Goal: Task Accomplishment & Management: Manage account settings

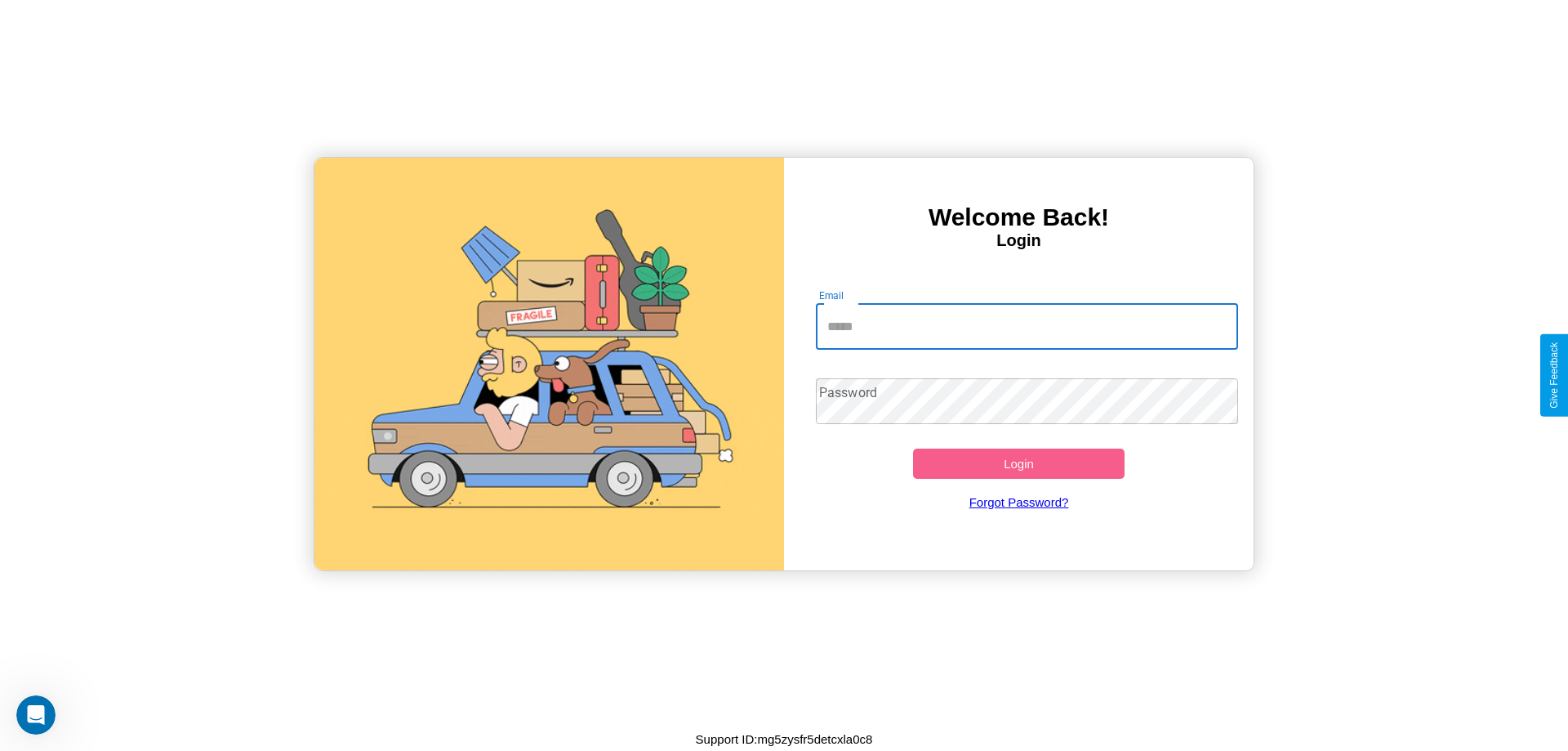
click at [1026, 326] on input "Email" at bounding box center [1026, 326] width 423 height 46
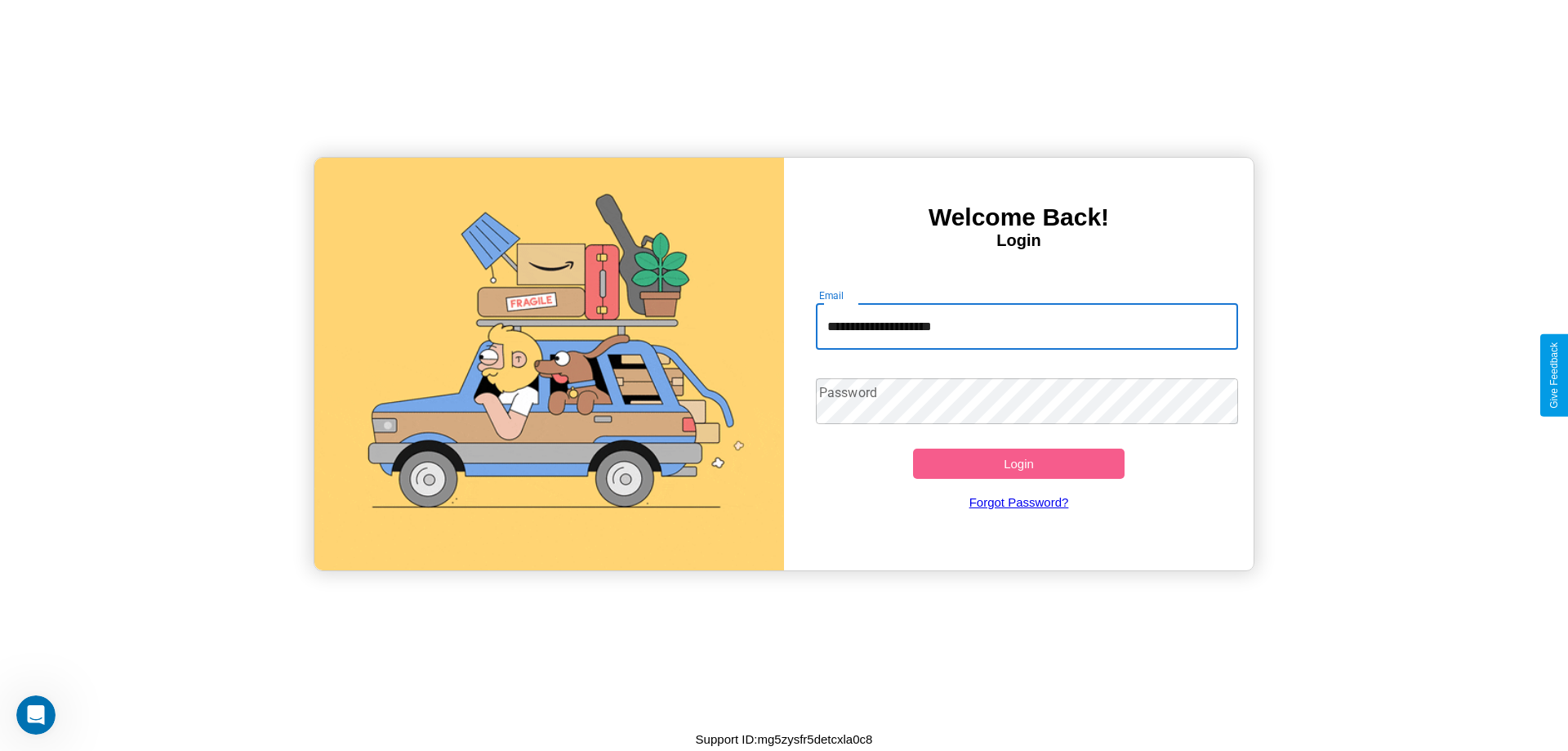
type input "**********"
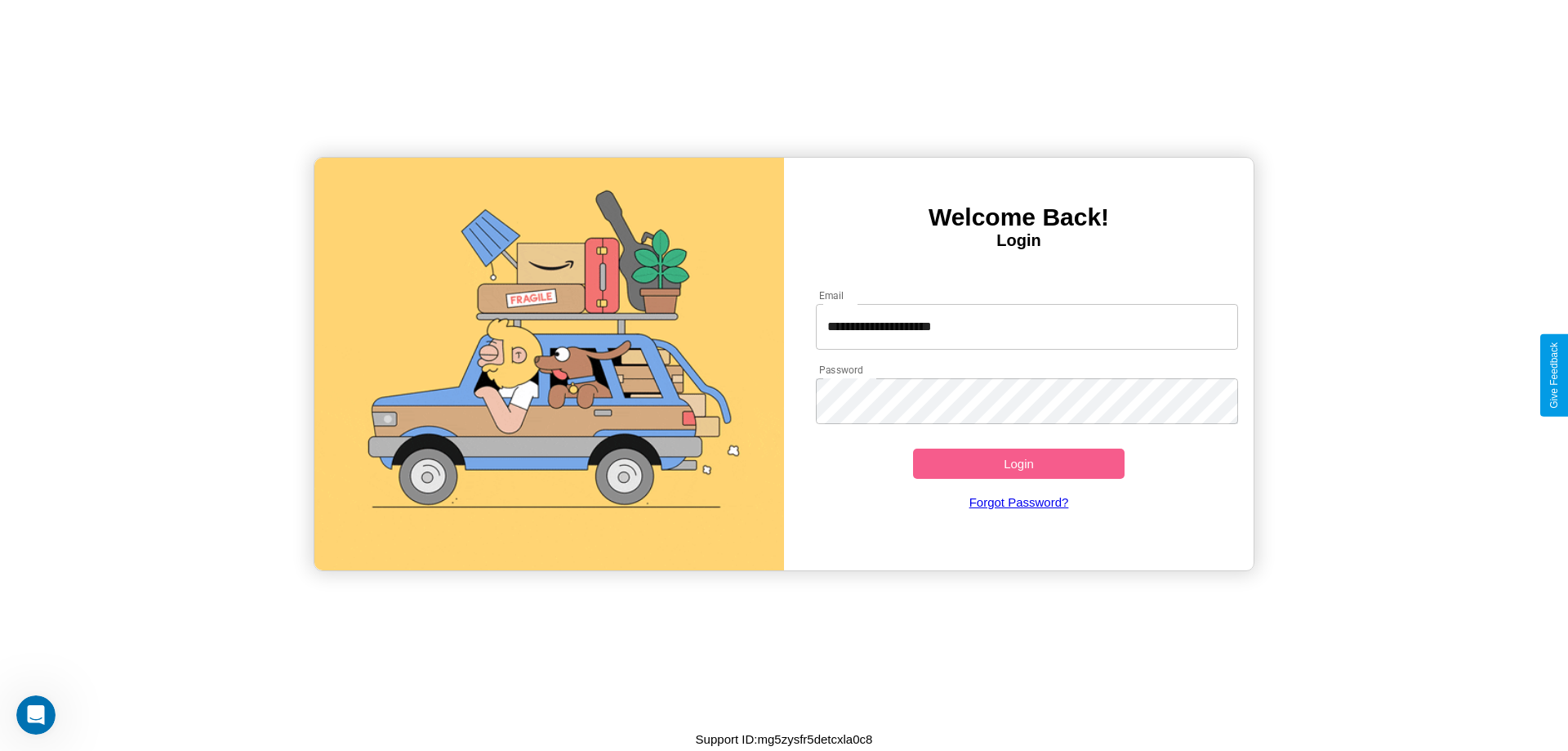
click at [1018, 463] on button "Login" at bounding box center [1019, 463] width 212 height 30
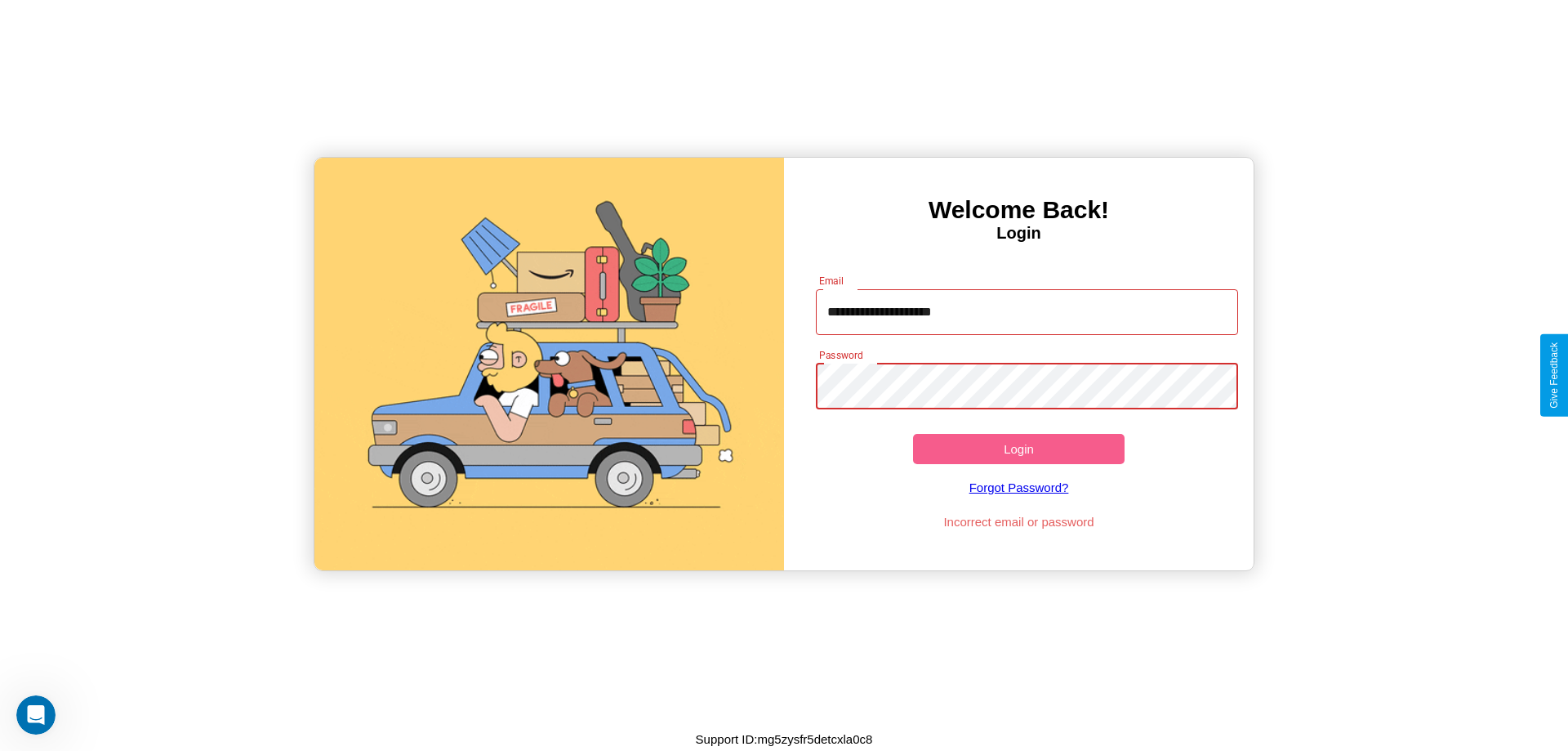
click at [1018, 448] on button "Login" at bounding box center [1019, 449] width 212 height 30
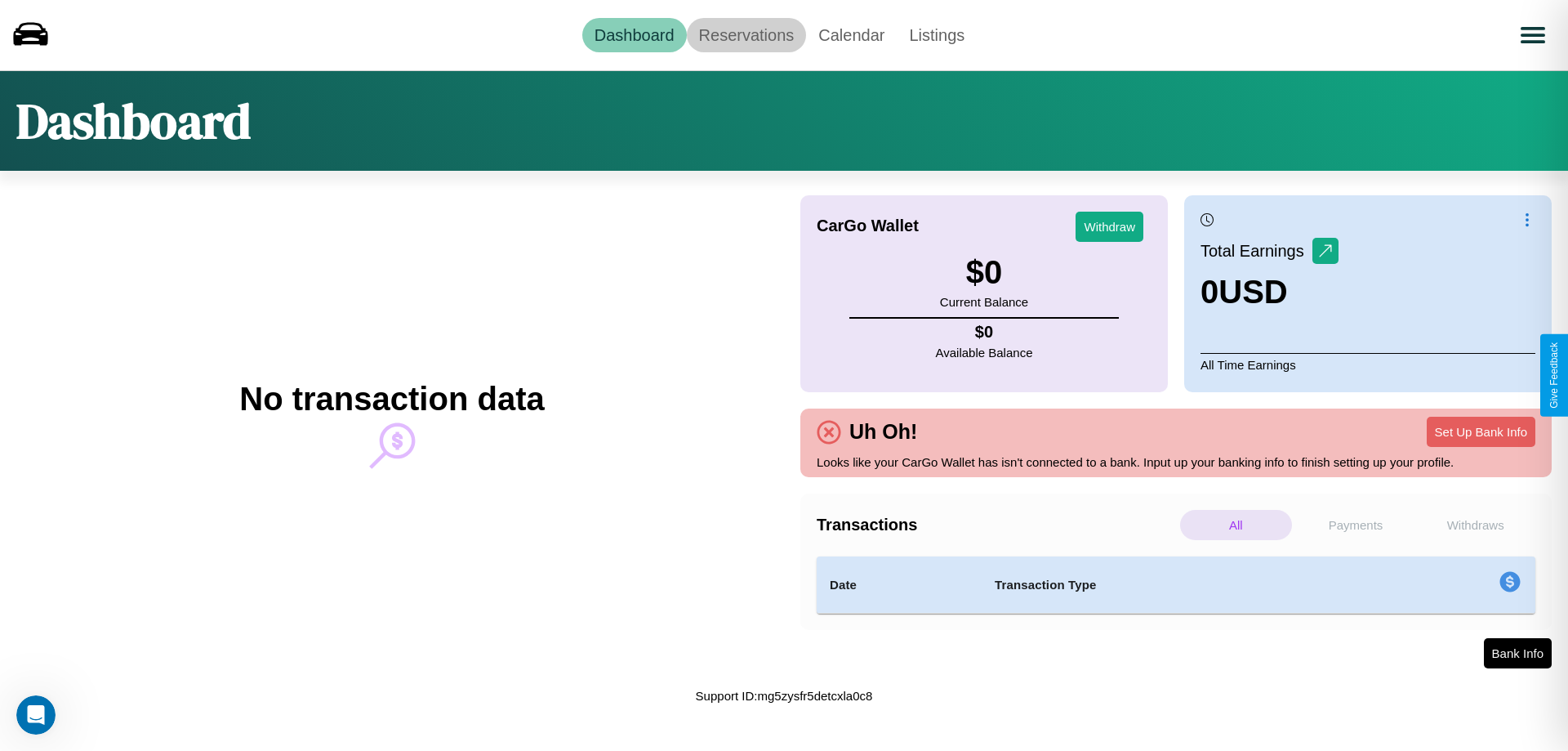
click at [745, 35] on link "Reservations" at bounding box center [747, 35] width 120 height 35
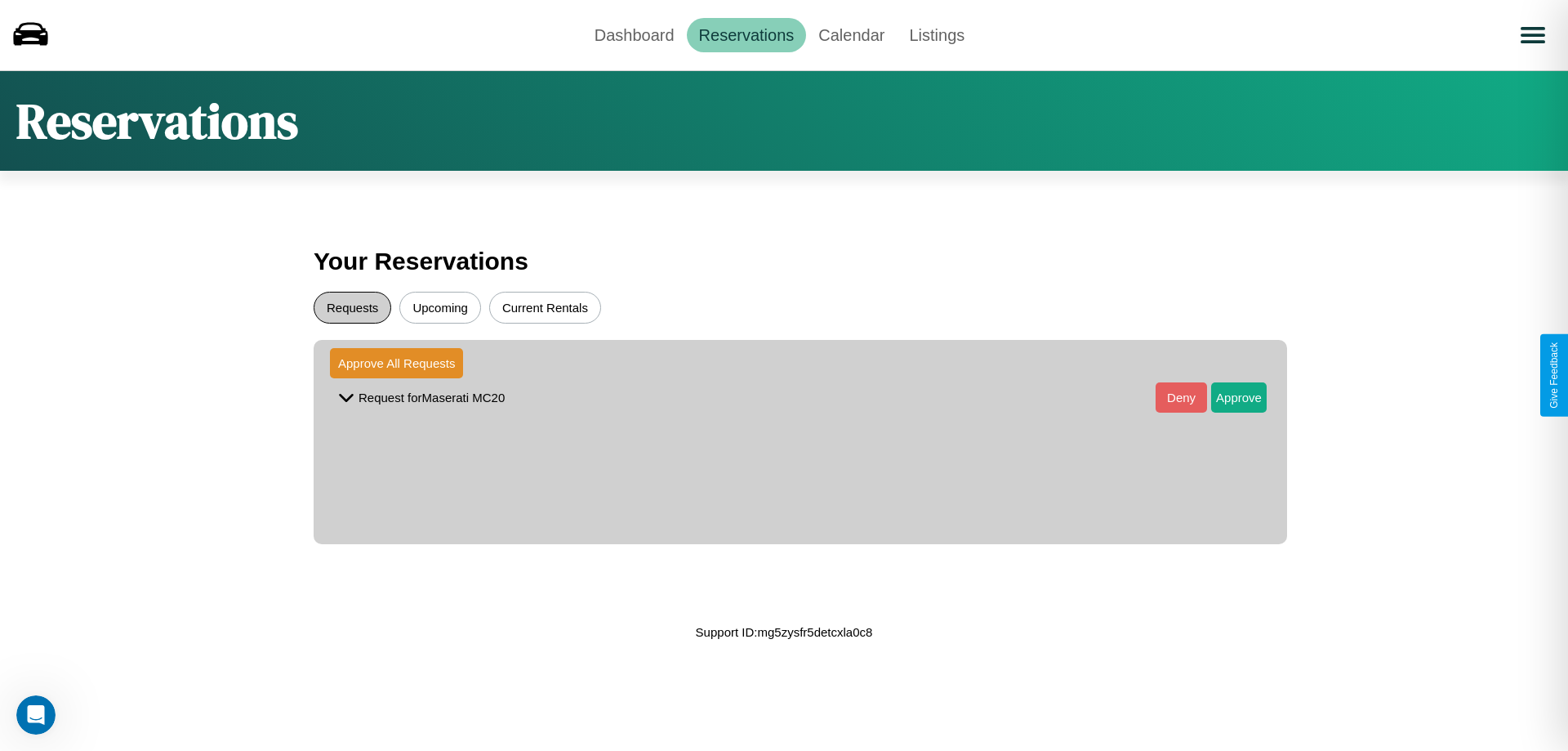
click at [352, 308] on button "Requests" at bounding box center [352, 308] width 78 height 32
click at [1227, 397] on button "Approve" at bounding box center [1238, 398] width 55 height 30
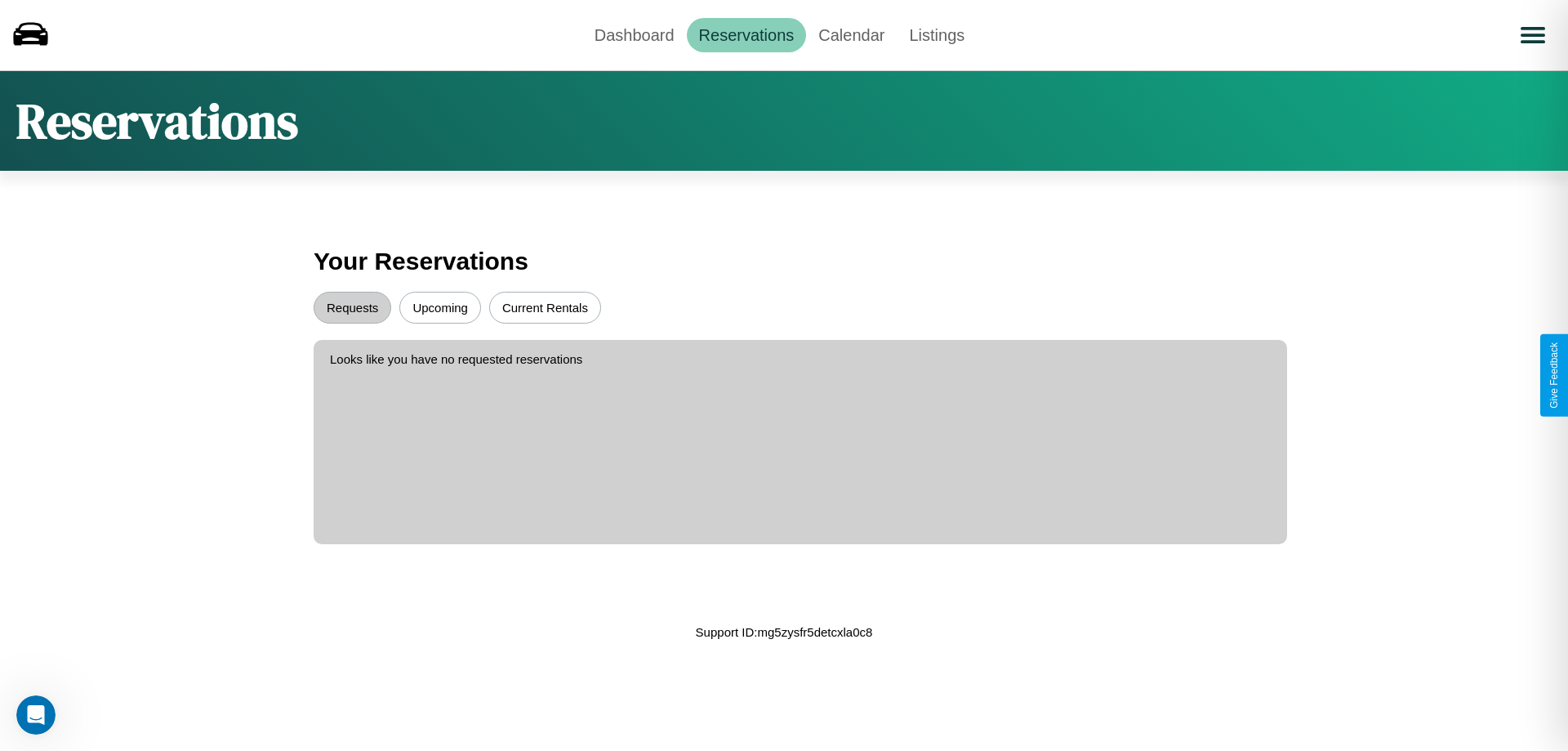
click at [545, 308] on button "Current Rentals" at bounding box center [545, 308] width 112 height 32
click at [441, 308] on button "Upcoming" at bounding box center [440, 308] width 82 height 32
